Goal: Task Accomplishment & Management: Use online tool/utility

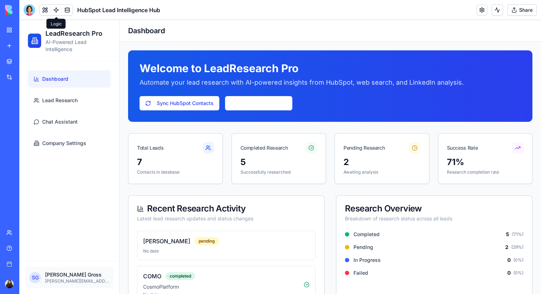
click at [55, 11] on link at bounding box center [56, 10] width 11 height 11
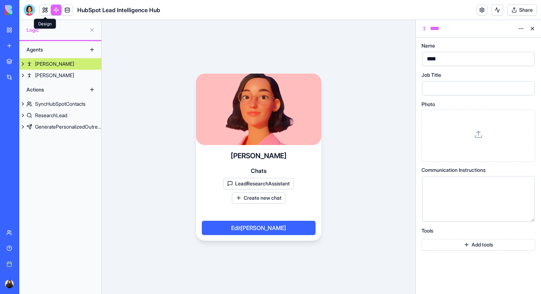
click at [44, 12] on link at bounding box center [45, 10] width 11 height 11
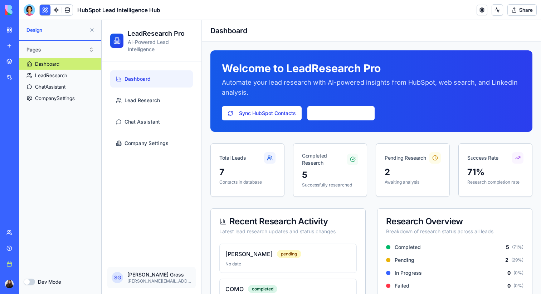
click at [91, 30] on button at bounding box center [91, 29] width 11 height 11
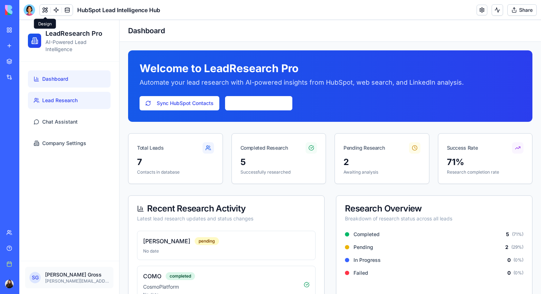
click at [63, 107] on link "Lead Research" at bounding box center [69, 100] width 83 height 17
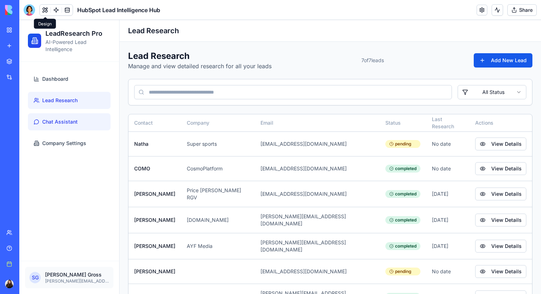
click at [68, 122] on span "Chat Assistant" at bounding box center [59, 121] width 35 height 7
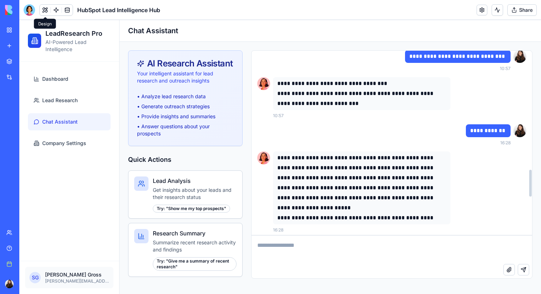
scroll to position [1089, 0]
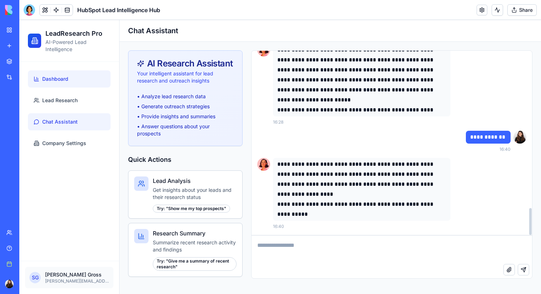
click at [52, 84] on link "Dashboard" at bounding box center [69, 78] width 83 height 17
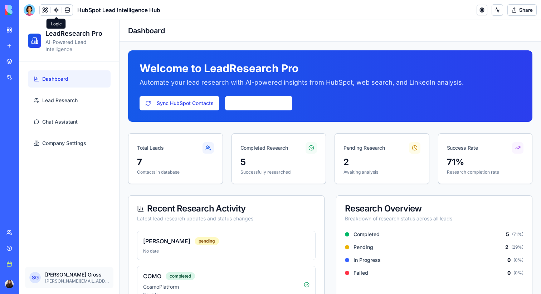
click at [55, 9] on link at bounding box center [56, 10] width 11 height 11
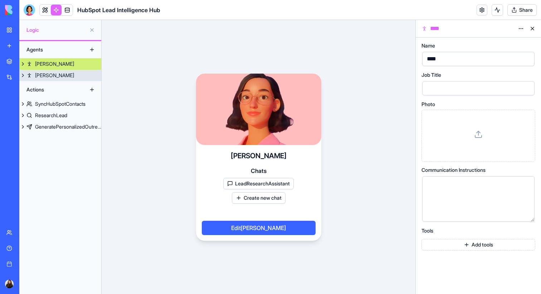
click at [48, 79] on link "[PERSON_NAME]" at bounding box center [60, 75] width 82 height 11
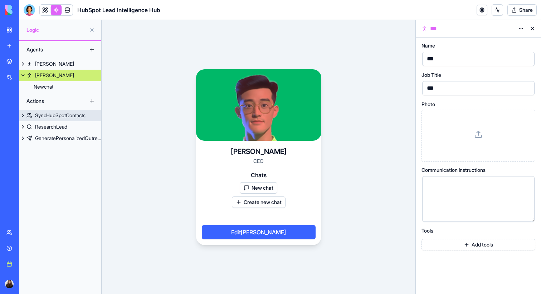
click at [68, 116] on div "SyncHubSpotContacts" at bounding box center [60, 115] width 50 height 7
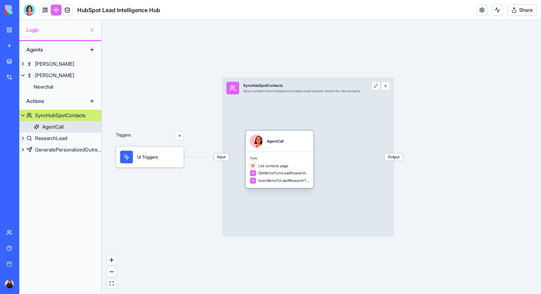
click at [282, 147] on div "AgentCall" at bounding box center [275, 141] width 17 height 13
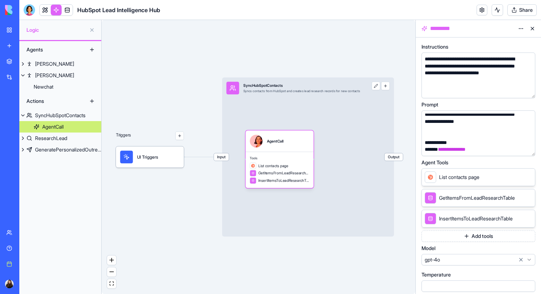
click at [529, 151] on button "button" at bounding box center [527, 148] width 11 height 11
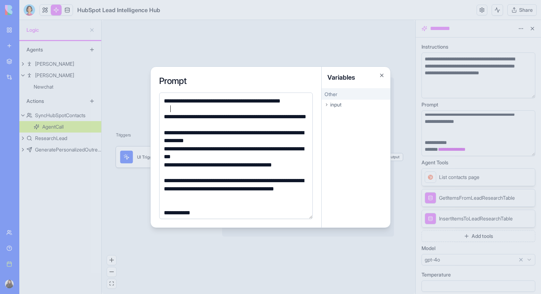
click at [188, 107] on div "**********" at bounding box center [235, 105] width 146 height 16
click at [379, 77] on div "Variables" at bounding box center [356, 77] width 69 height 21
click at [385, 74] on div "Variables" at bounding box center [356, 77] width 69 height 21
click at [381, 74] on button "Close" at bounding box center [382, 76] width 6 height 6
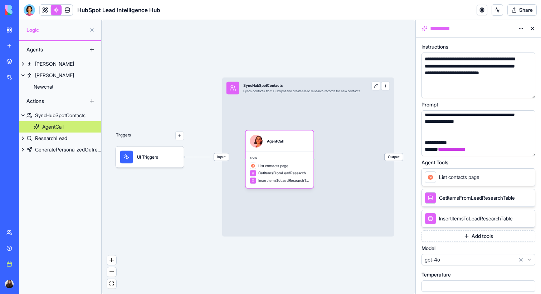
click at [458, 238] on button "Add tools" at bounding box center [478, 236] width 114 height 11
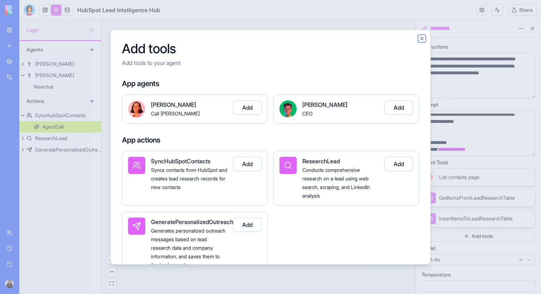
click at [421, 38] on button "Close" at bounding box center [422, 38] width 6 height 6
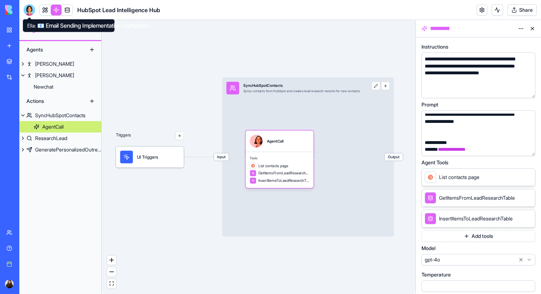
click at [29, 11] on div at bounding box center [29, 9] width 11 height 11
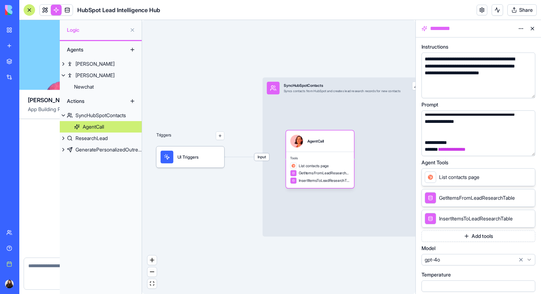
scroll to position [4745, 0]
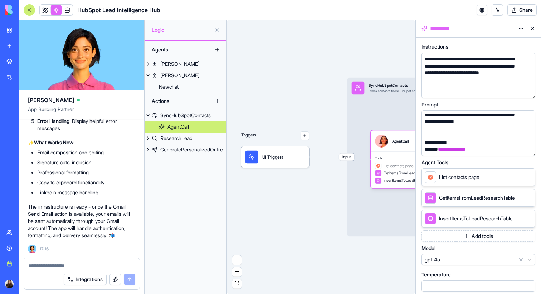
click at [29, 11] on div at bounding box center [29, 9] width 11 height 11
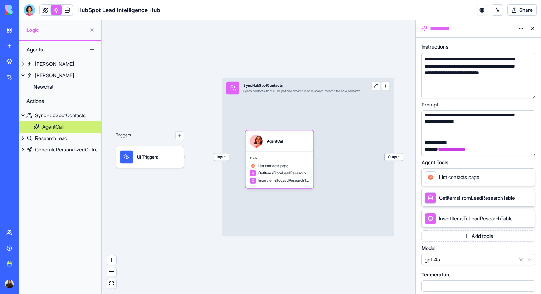
click at [533, 28] on button at bounding box center [532, 28] width 11 height 11
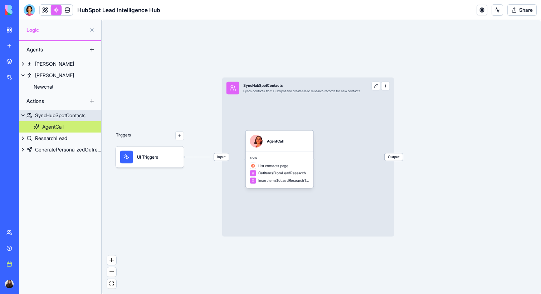
click at [390, 86] on button "button" at bounding box center [385, 86] width 9 height 9
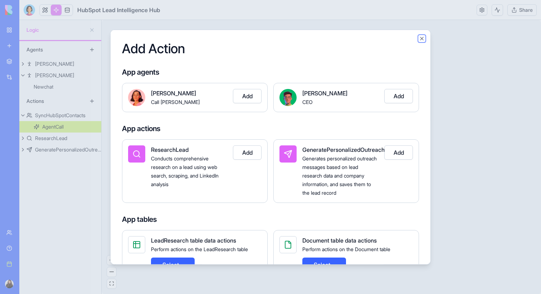
click at [424, 40] on button "Close" at bounding box center [422, 38] width 6 height 6
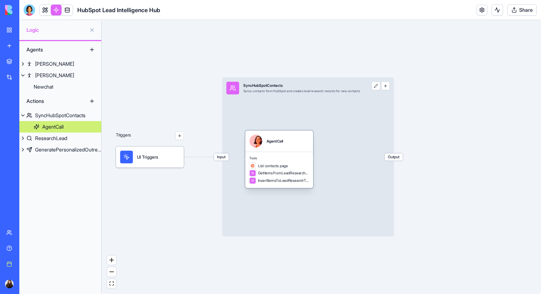
click at [289, 146] on div "AgentCall" at bounding box center [278, 141] width 59 height 13
click at [390, 86] on button "button" at bounding box center [385, 86] width 9 height 9
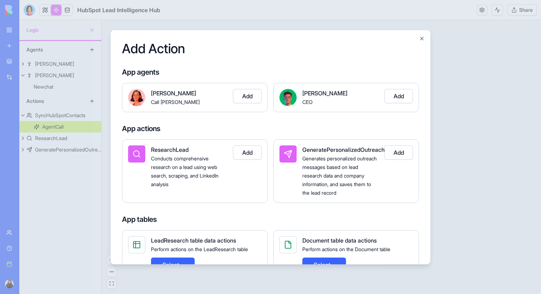
click at [401, 96] on button "Add" at bounding box center [398, 96] width 29 height 14
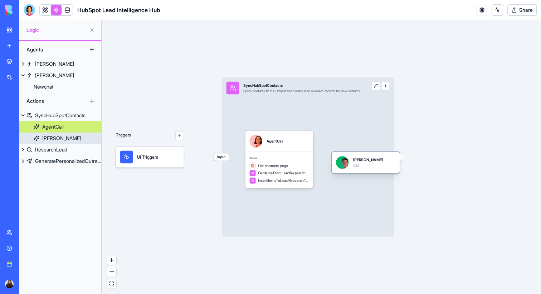
drag, startPoint x: 267, startPoint y: 140, endPoint x: 368, endPoint y: 161, distance: 103.8
click at [368, 162] on div "[PERSON_NAME] CEO" at bounding box center [365, 162] width 59 height 13
drag, startPoint x: 360, startPoint y: 158, endPoint x: 351, endPoint y: 154, distance: 9.9
click at [351, 154] on div "[PERSON_NAME]" at bounding box center [359, 155] width 30 height 5
drag, startPoint x: 314, startPoint y: 158, endPoint x: 329, endPoint y: 158, distance: 15.0
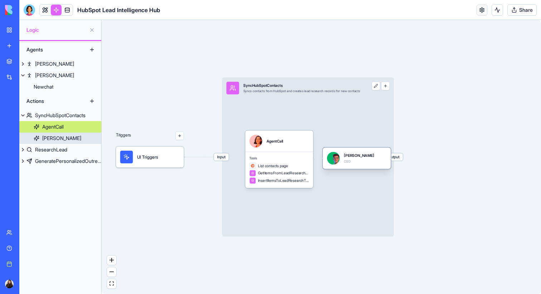
click at [329, 158] on div "Triggers UI Triggers Input SyncHubSpotContacts Syncs contacts from HubSpot and …" at bounding box center [385, 180] width 326 height 204
drag, startPoint x: 313, startPoint y: 160, endPoint x: 324, endPoint y: 160, distance: 11.1
click at [324, 160] on div "Triggers UI Triggers Input SyncHubSpotContacts Syncs contacts from HubSpot and …" at bounding box center [385, 180] width 326 height 204
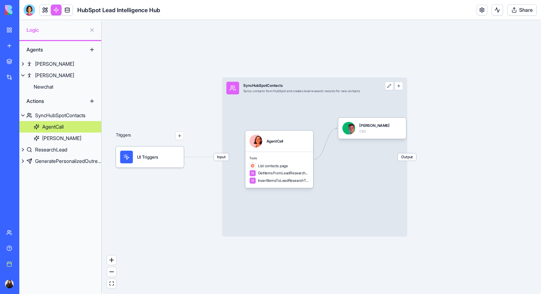
drag, startPoint x: 347, startPoint y: 152, endPoint x: 362, endPoint y: 122, distance: 33.8
click at [362, 122] on div "[PERSON_NAME] CEO" at bounding box center [374, 128] width 30 height 13
click at [390, 125] on div "[PERSON_NAME] CEO" at bounding box center [371, 128] width 59 height 13
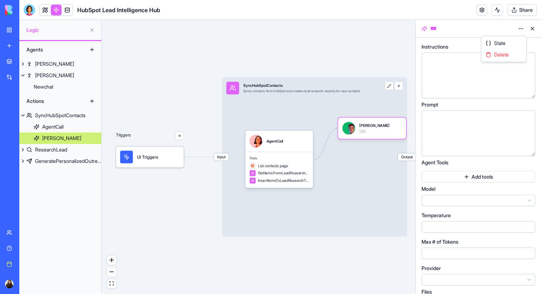
click at [521, 30] on html "BETA My workspace New app Marketplace Integrations Recent Performance Review Ma…" at bounding box center [270, 147] width 541 height 294
click at [506, 56] on span "Delete" at bounding box center [501, 54] width 15 height 7
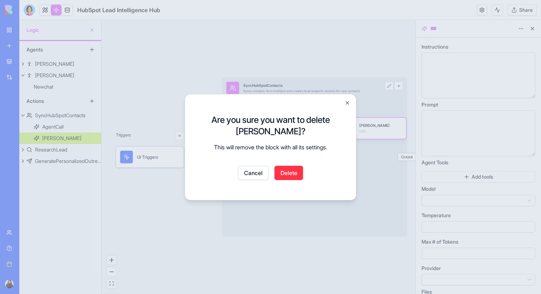
click at [292, 170] on button "Delete" at bounding box center [288, 173] width 29 height 14
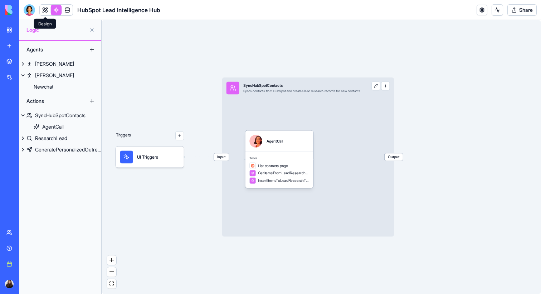
click at [43, 10] on link at bounding box center [45, 10] width 11 height 11
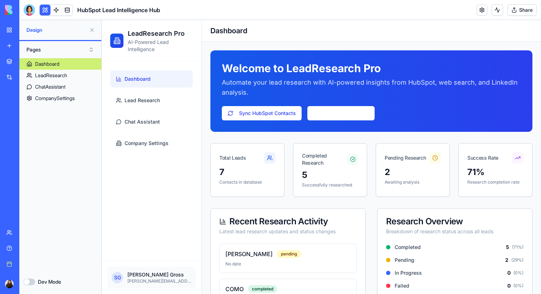
click at [94, 31] on button at bounding box center [91, 29] width 11 height 11
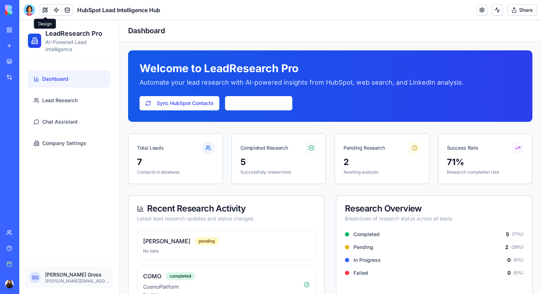
click at [56, 10] on link at bounding box center [56, 10] width 11 height 11
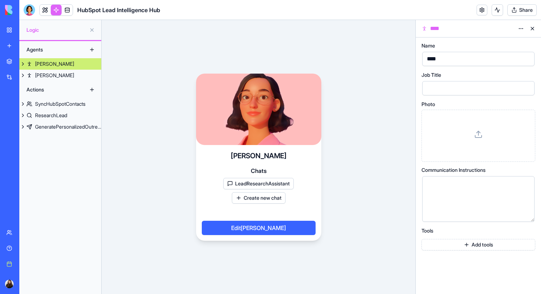
click at [43, 64] on div "[PERSON_NAME]" at bounding box center [54, 63] width 39 height 7
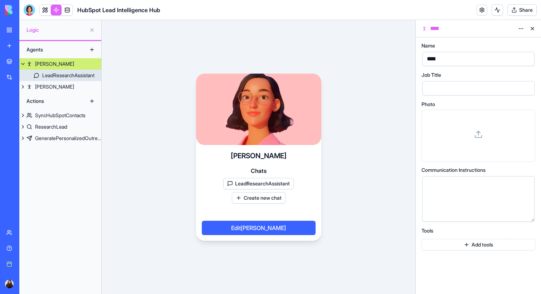
click at [45, 72] on link "LeadResearchAssistant" at bounding box center [60, 75] width 82 height 11
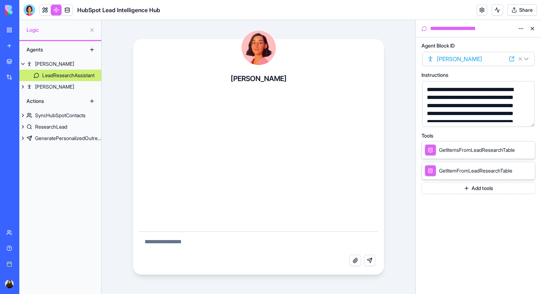
click at [176, 240] on textarea at bounding box center [259, 243] width 240 height 23
click at [46, 12] on link at bounding box center [45, 10] width 11 height 11
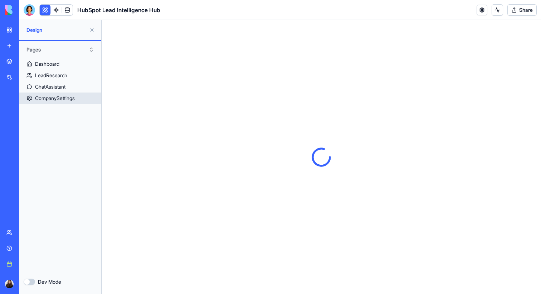
click at [62, 101] on div "CompanySettings" at bounding box center [55, 98] width 40 height 7
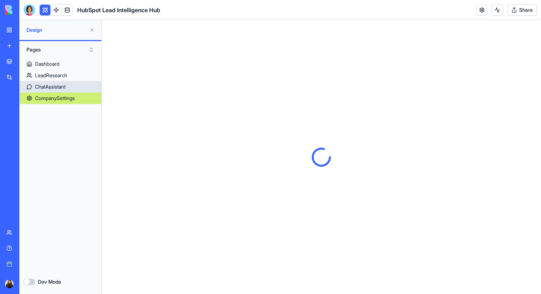
click at [57, 89] on div "ChatAssistant" at bounding box center [50, 86] width 30 height 7
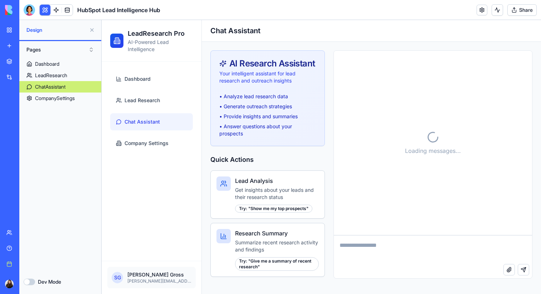
scroll to position [1410, 0]
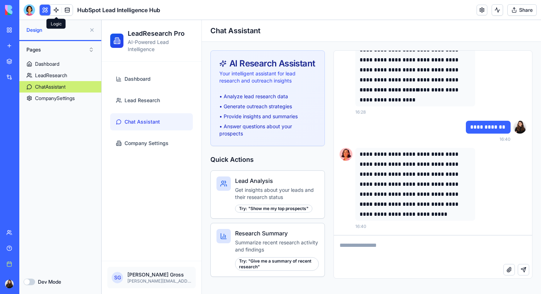
click at [55, 10] on link at bounding box center [56, 10] width 11 height 11
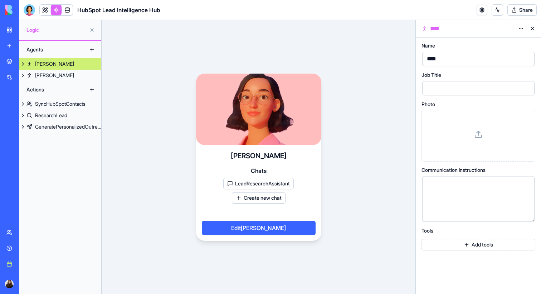
click at [58, 64] on link "[PERSON_NAME]" at bounding box center [60, 63] width 82 height 11
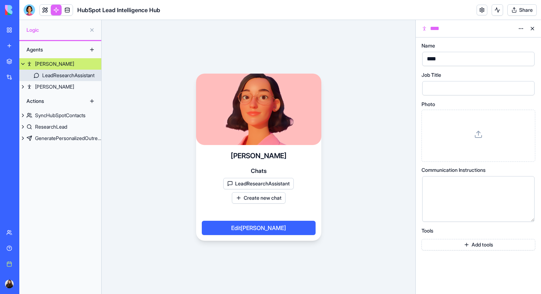
click at [47, 73] on div "LeadResearchAssistant" at bounding box center [68, 75] width 52 height 7
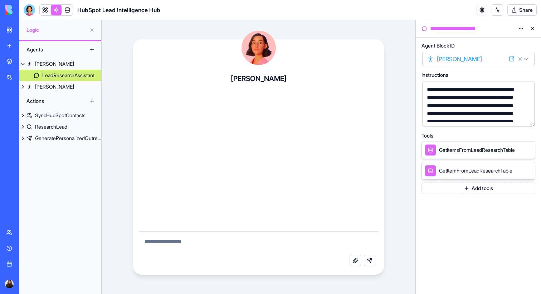
click at [470, 187] on button "Add tools" at bounding box center [478, 188] width 114 height 11
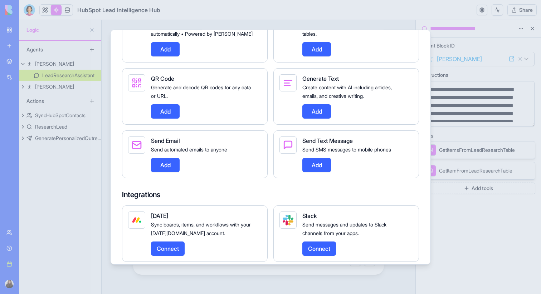
scroll to position [607, 0]
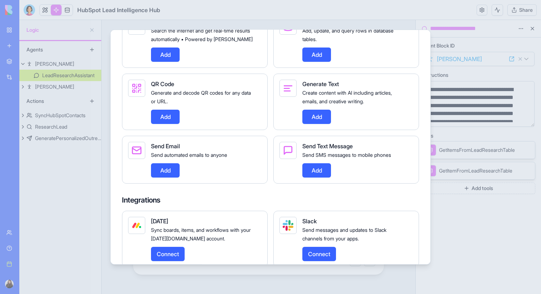
click at [156, 177] on button "Add" at bounding box center [165, 170] width 29 height 14
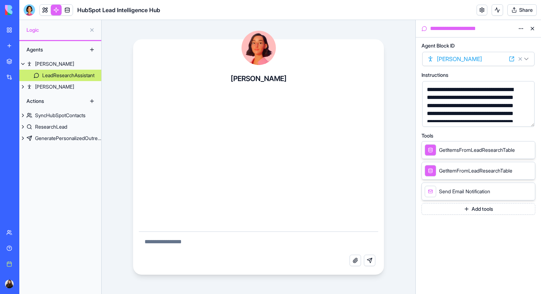
click at [164, 239] on textarea at bounding box center [259, 243] width 240 height 23
type textarea "**********"
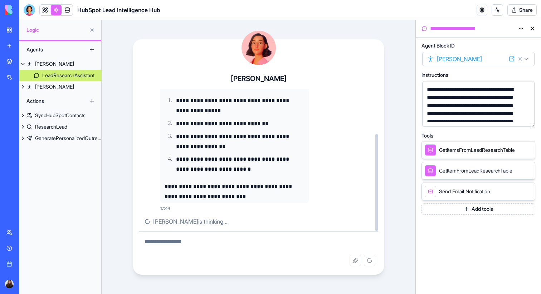
scroll to position [51, 0]
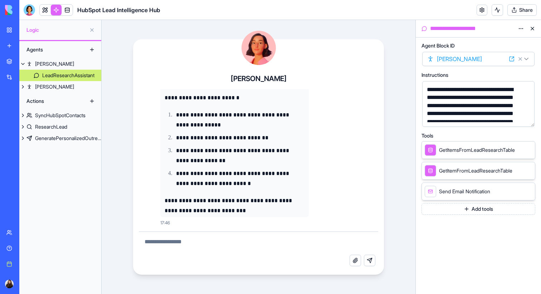
click at [532, 26] on button at bounding box center [532, 28] width 11 height 11
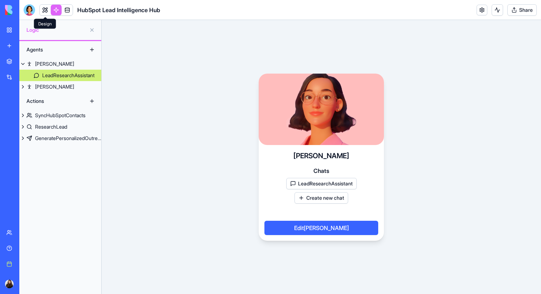
click at [45, 7] on link at bounding box center [45, 10] width 11 height 11
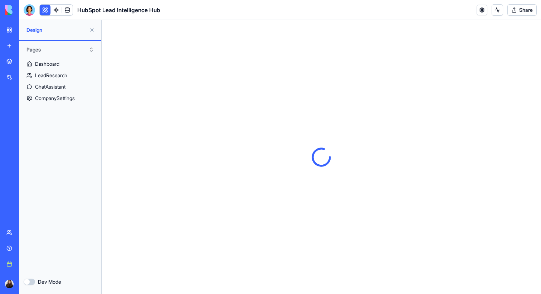
click at [91, 31] on button at bounding box center [91, 29] width 11 height 11
